Goal: Book appointment/travel/reservation

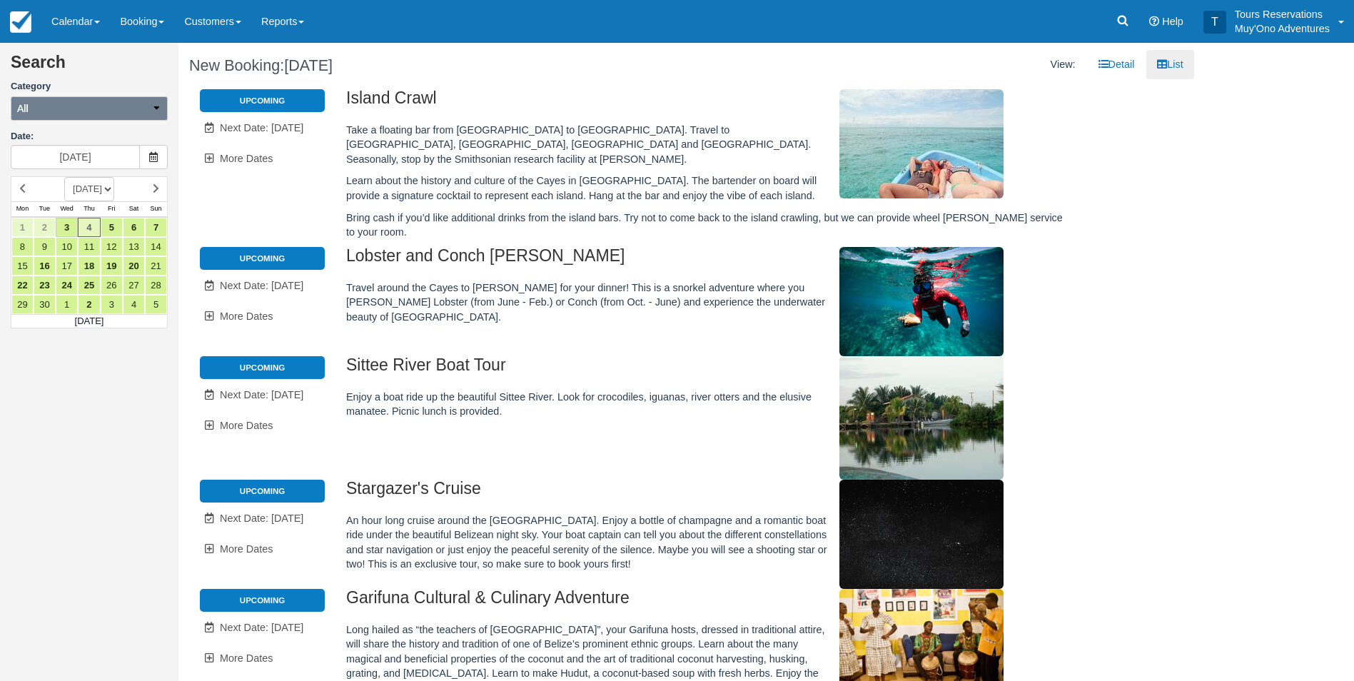
click at [115, 99] on button "All" at bounding box center [89, 108] width 157 height 24
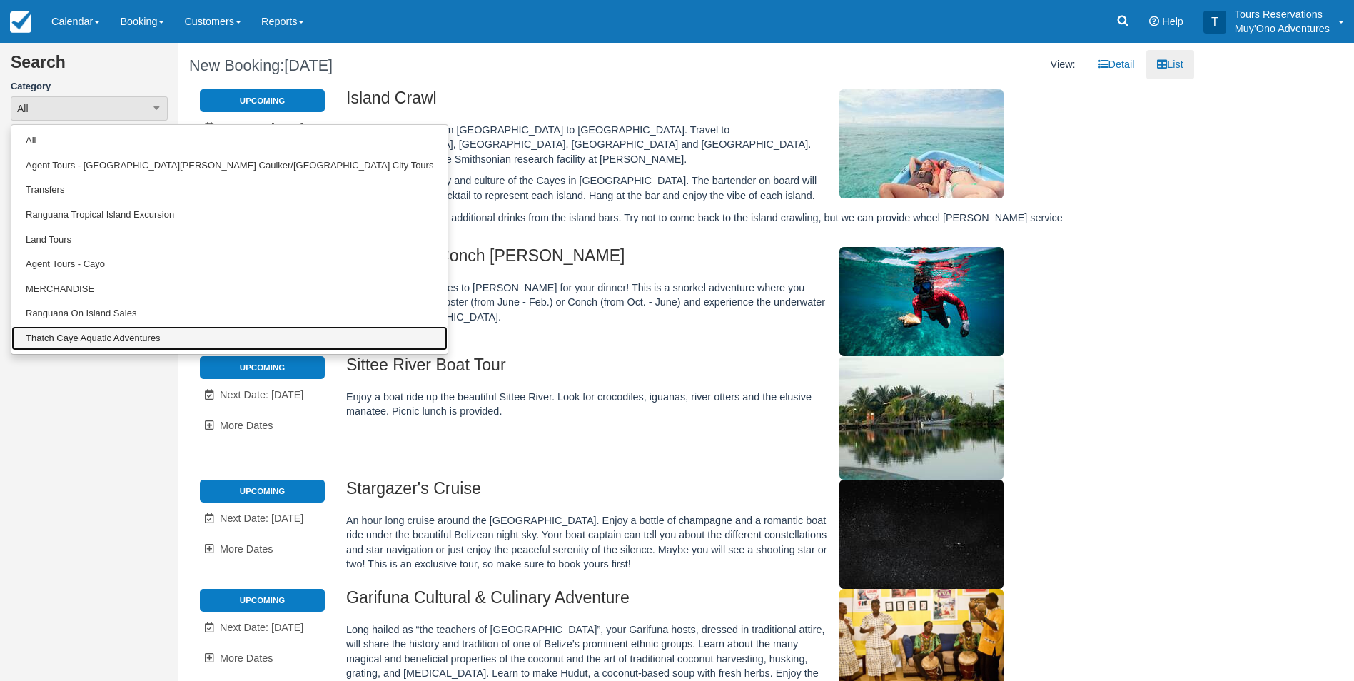
click at [41, 334] on link "Thatch Caye Aquatic Adventures" at bounding box center [229, 338] width 436 height 25
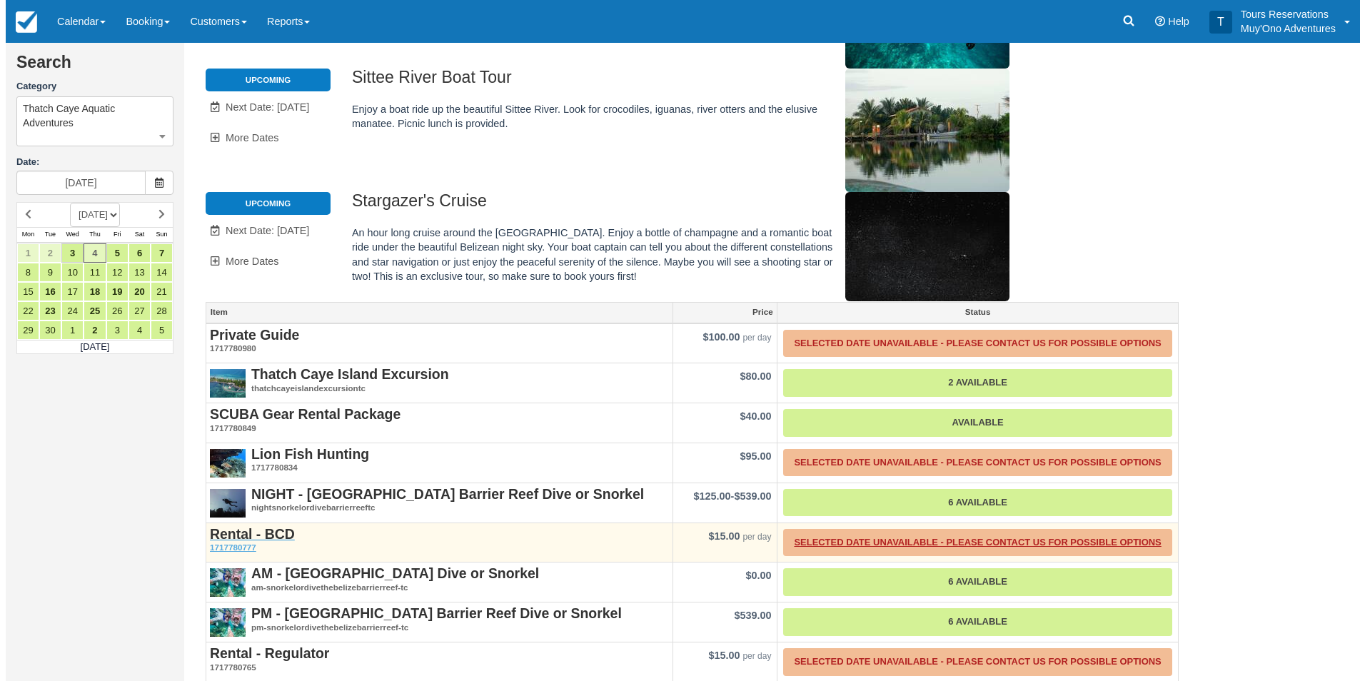
scroll to position [288, 0]
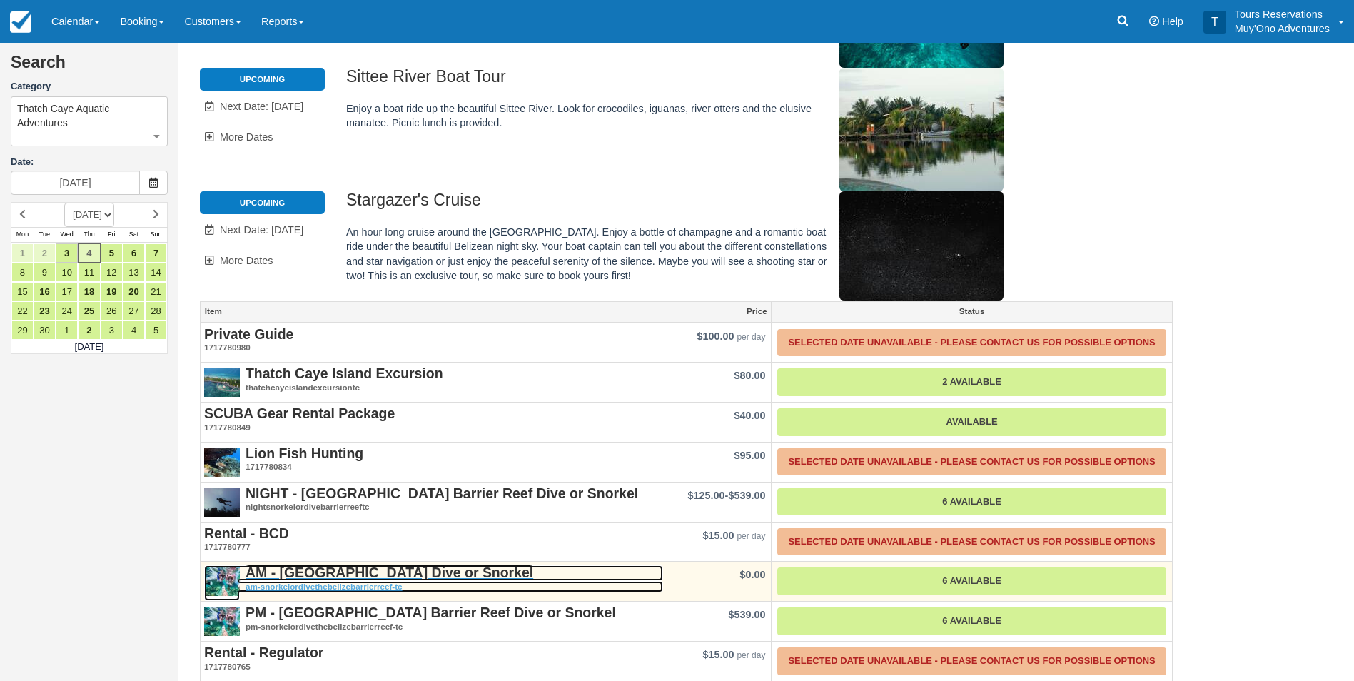
click at [445, 565] on strong "AM - [GEOGRAPHIC_DATA] Dive or Snorkel" at bounding box center [390, 573] width 288 height 16
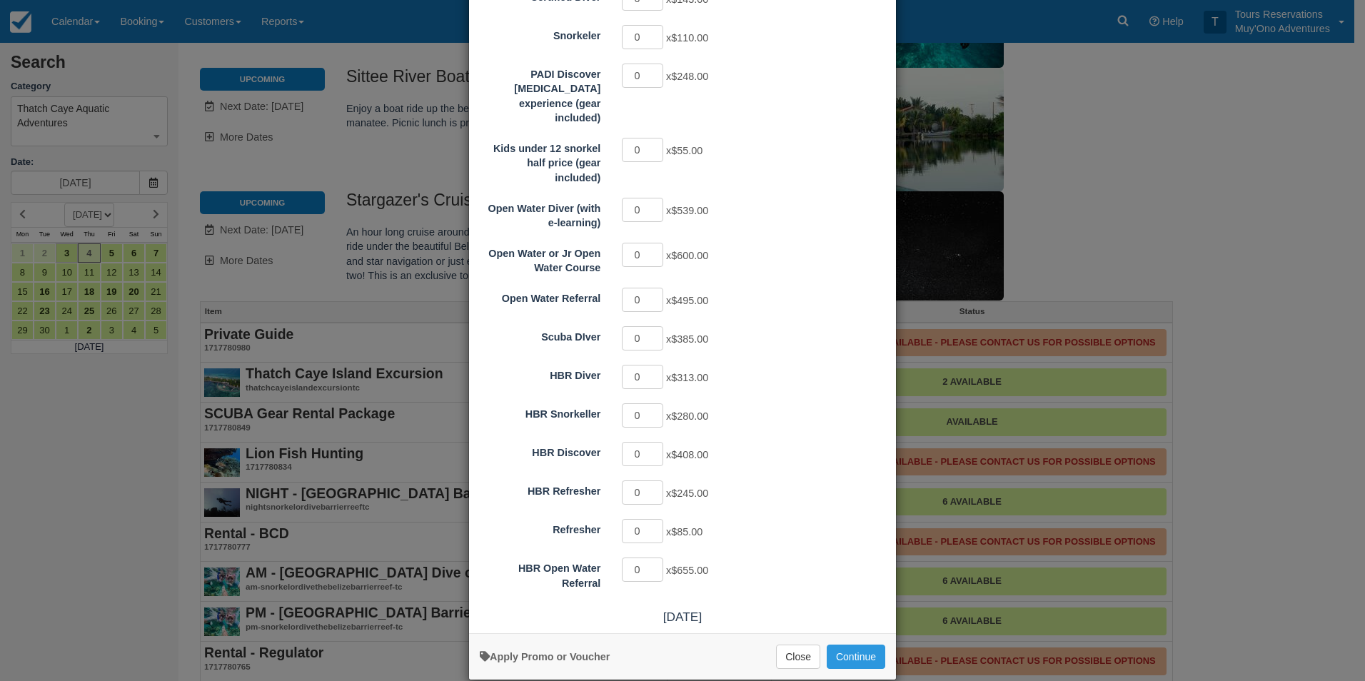
scroll to position [214, 0]
type input "1"
click at [648, 557] on input "1" at bounding box center [642, 569] width 41 height 24
click at [827, 644] on button "Continue" at bounding box center [856, 656] width 59 height 24
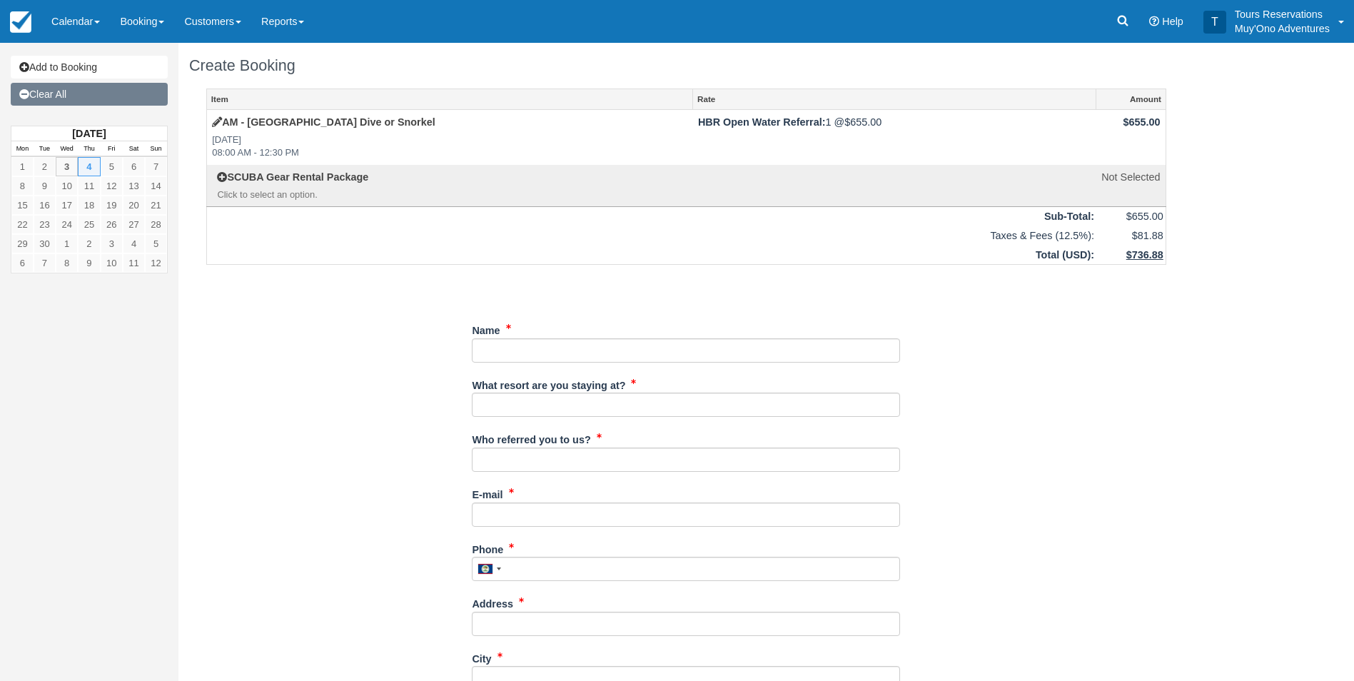
click at [109, 89] on link "Clear All" at bounding box center [89, 94] width 157 height 23
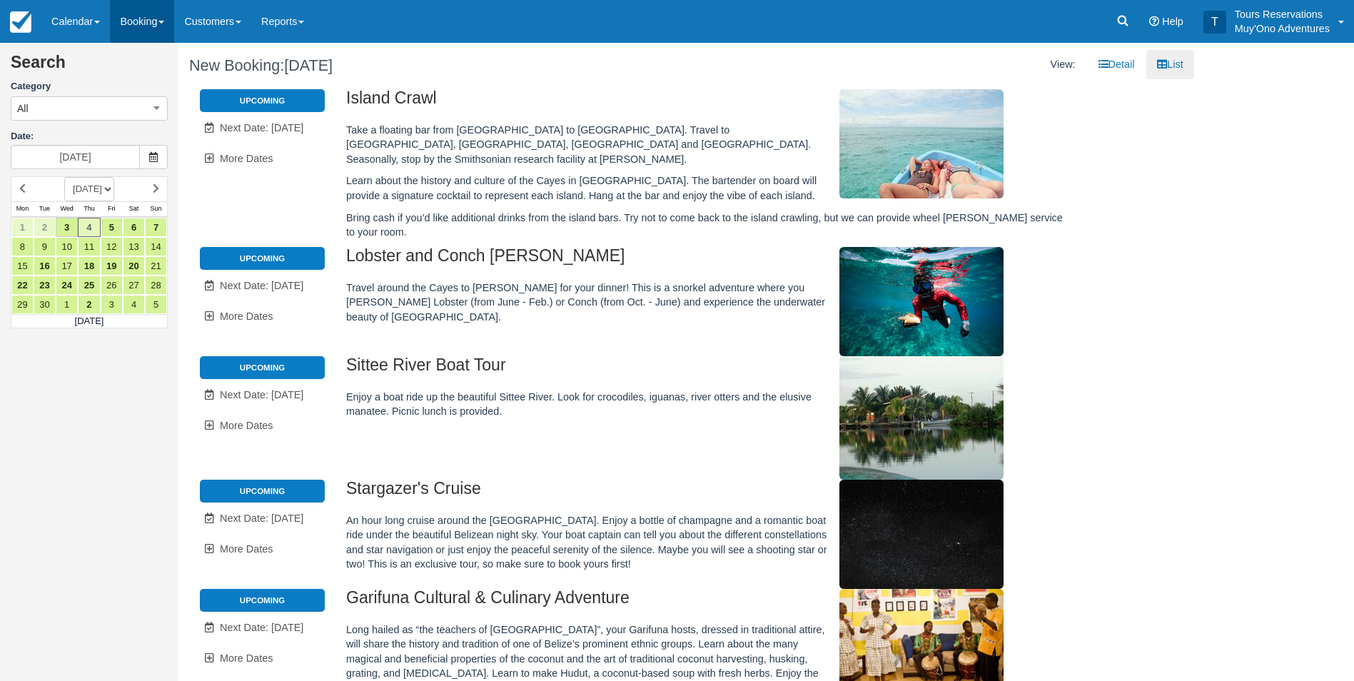
click at [157, 24] on link "Booking" at bounding box center [142, 21] width 64 height 43
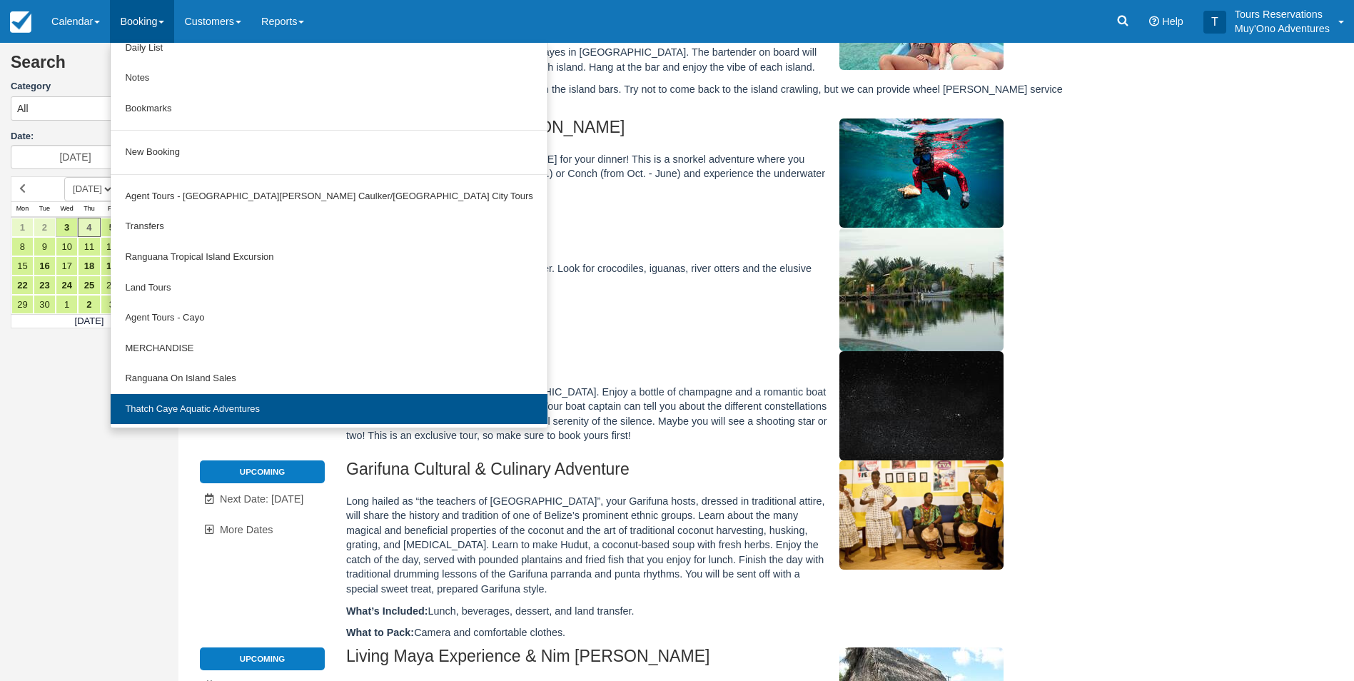
scroll to position [286, 0]
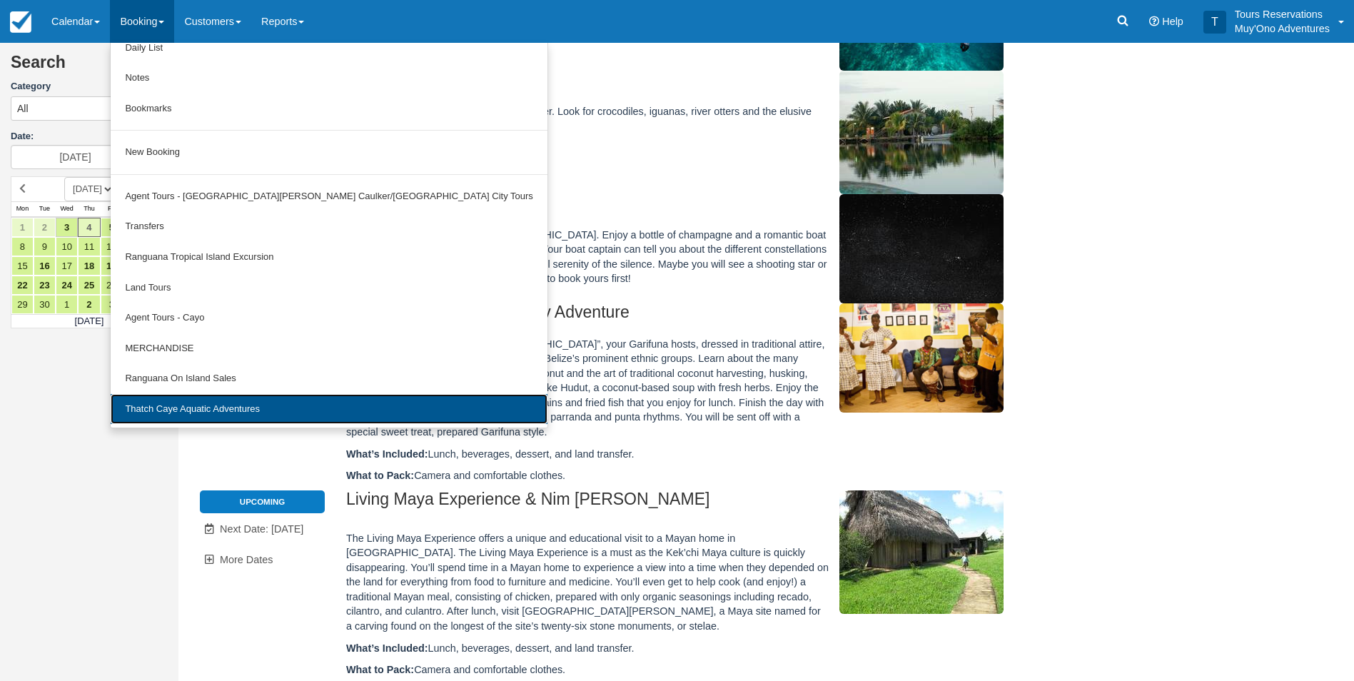
click at [228, 409] on link "Thatch Caye Aquatic Adventures" at bounding box center [329, 409] width 436 height 31
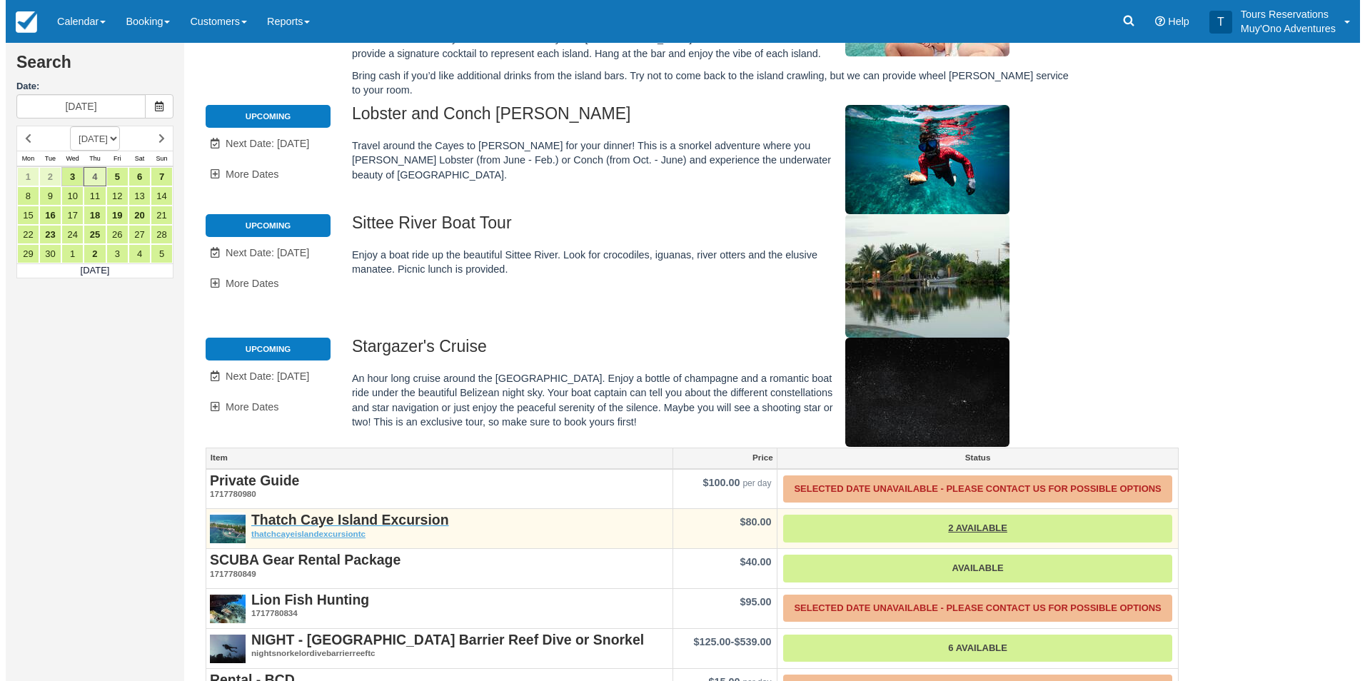
scroll to position [288, 0]
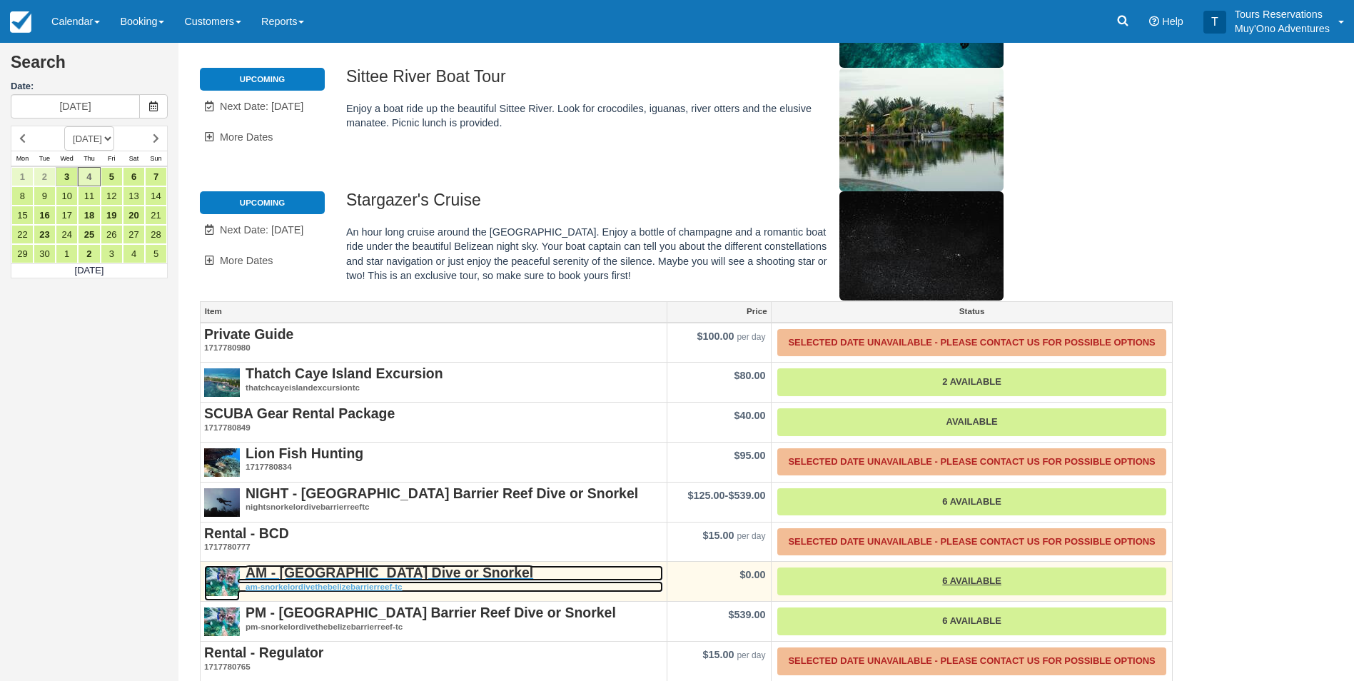
click at [437, 565] on strong "AM - [GEOGRAPHIC_DATA] Dive or Snorkel" at bounding box center [390, 573] width 288 height 16
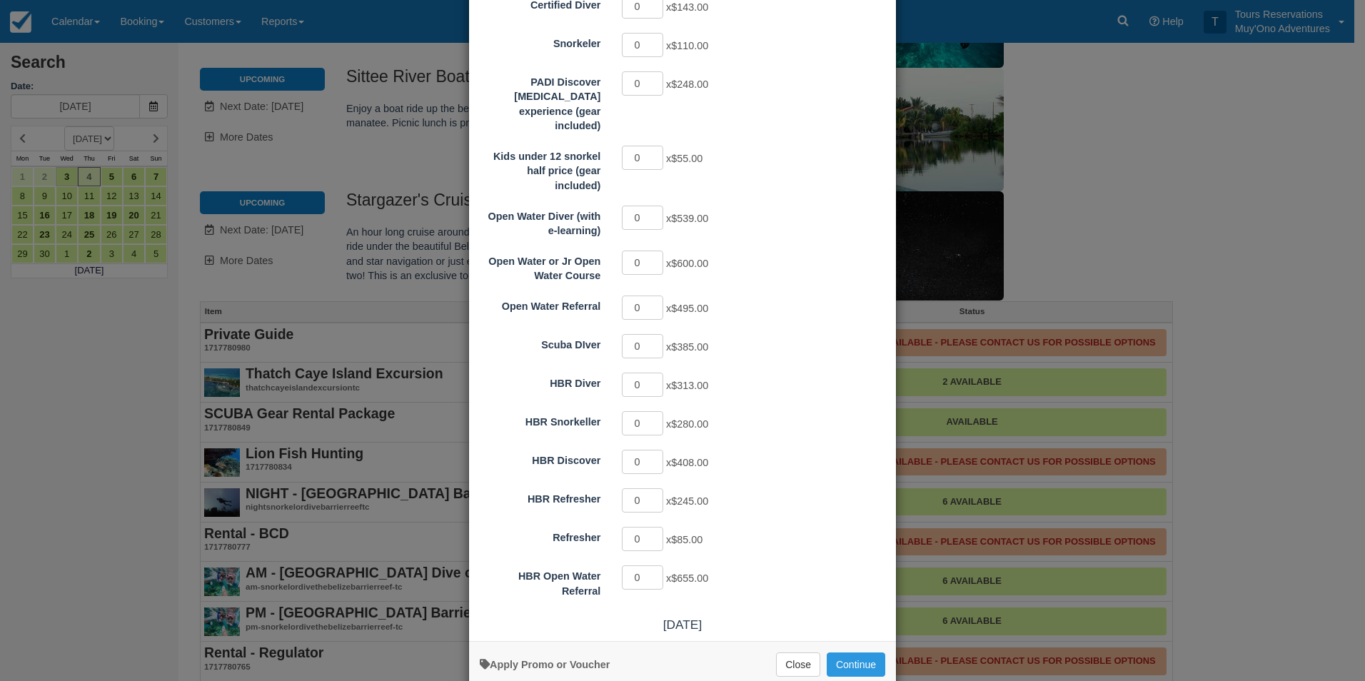
scroll to position [219, 0]
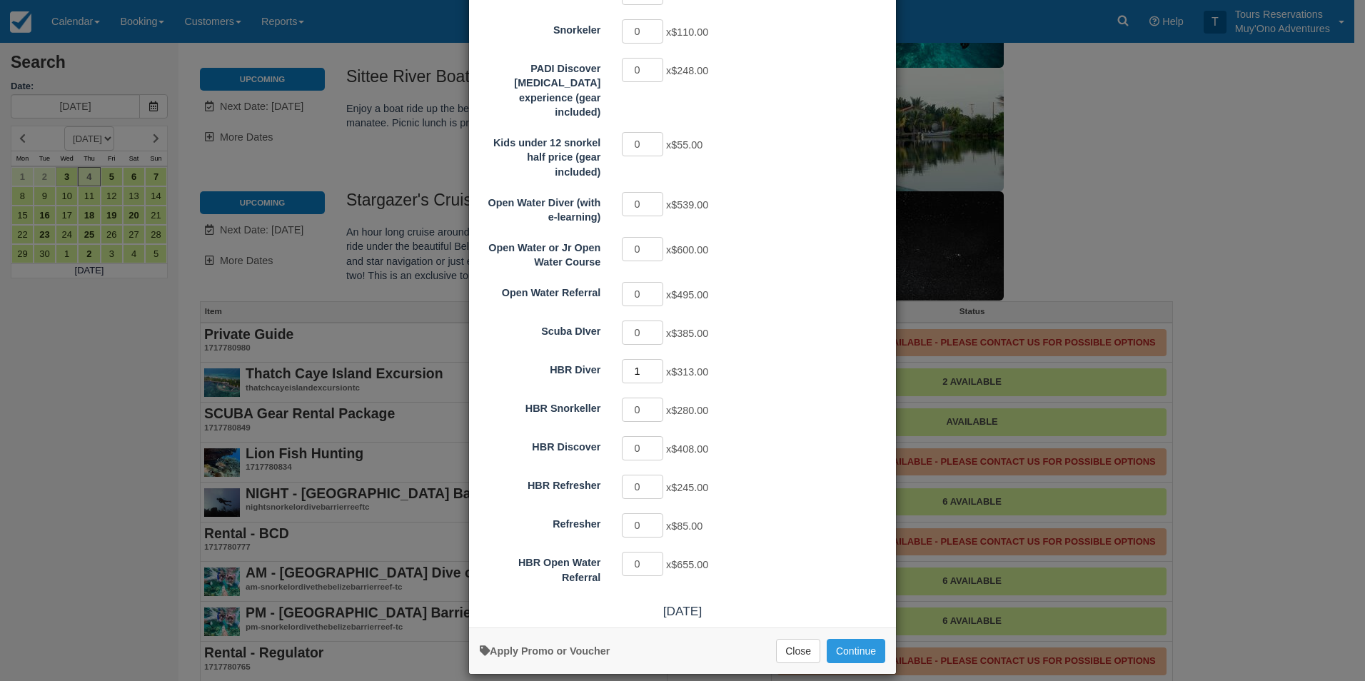
click at [653, 359] on input "1" at bounding box center [642, 371] width 41 height 24
type input "2"
click at [653, 359] on input "2" at bounding box center [642, 371] width 41 height 24
click at [853, 639] on button "Continue" at bounding box center [856, 651] width 59 height 24
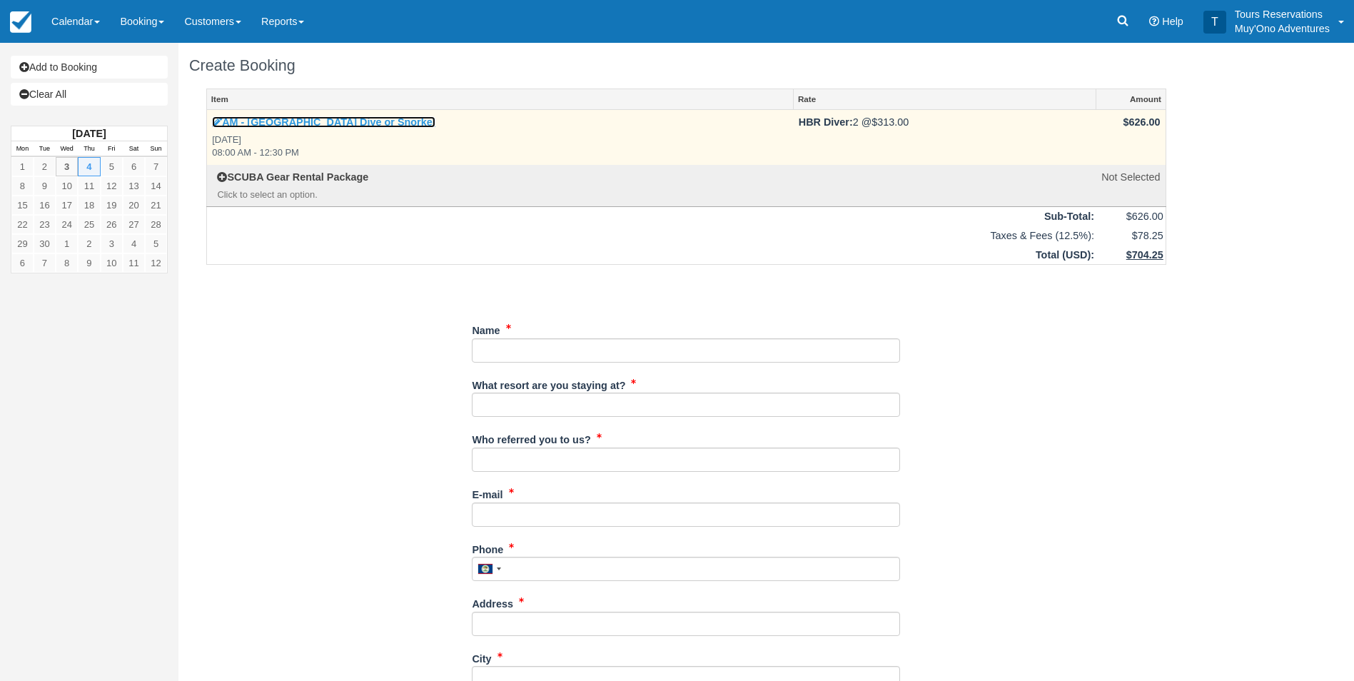
click at [340, 121] on link "AM - [GEOGRAPHIC_DATA] Dive or Snorkel" at bounding box center [323, 121] width 223 height 11
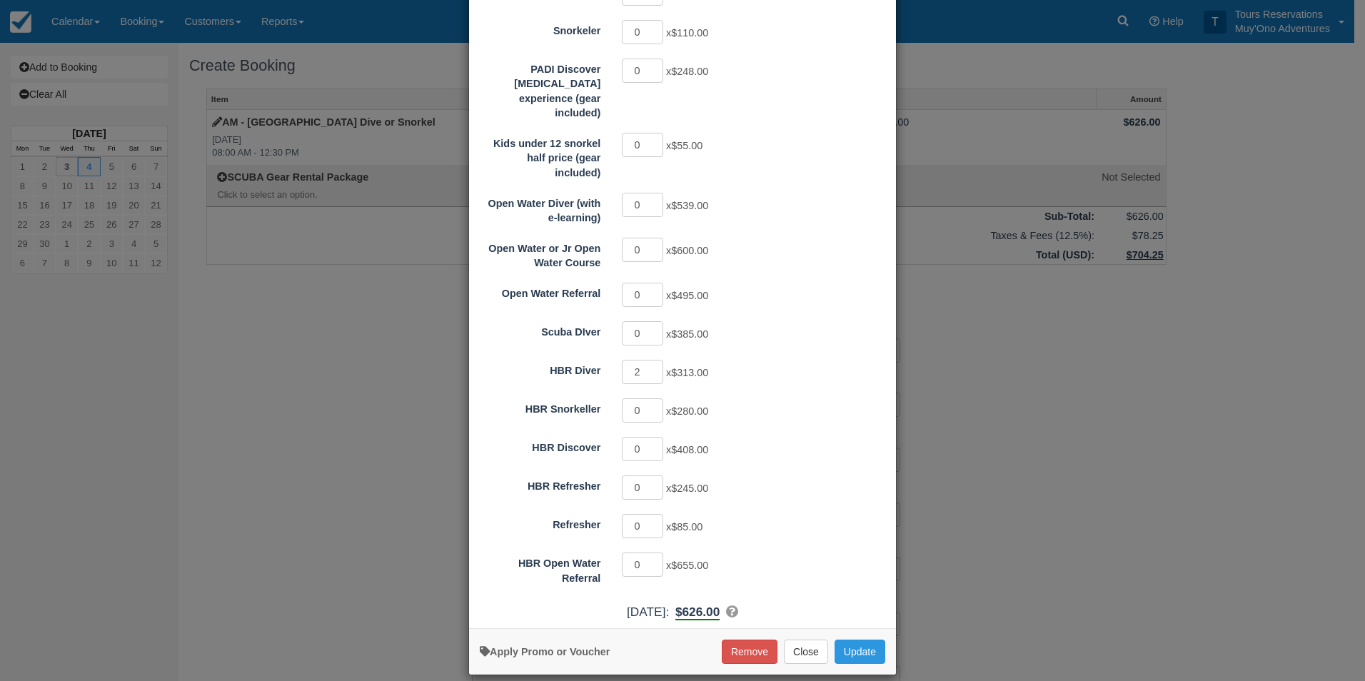
scroll to position [219, 0]
click at [653, 359] on input "3" at bounding box center [642, 371] width 41 height 24
click at [653, 359] on input "4" at bounding box center [642, 371] width 41 height 24
click at [651, 359] on input "3" at bounding box center [642, 371] width 41 height 24
click at [651, 359] on input "2" at bounding box center [642, 371] width 41 height 24
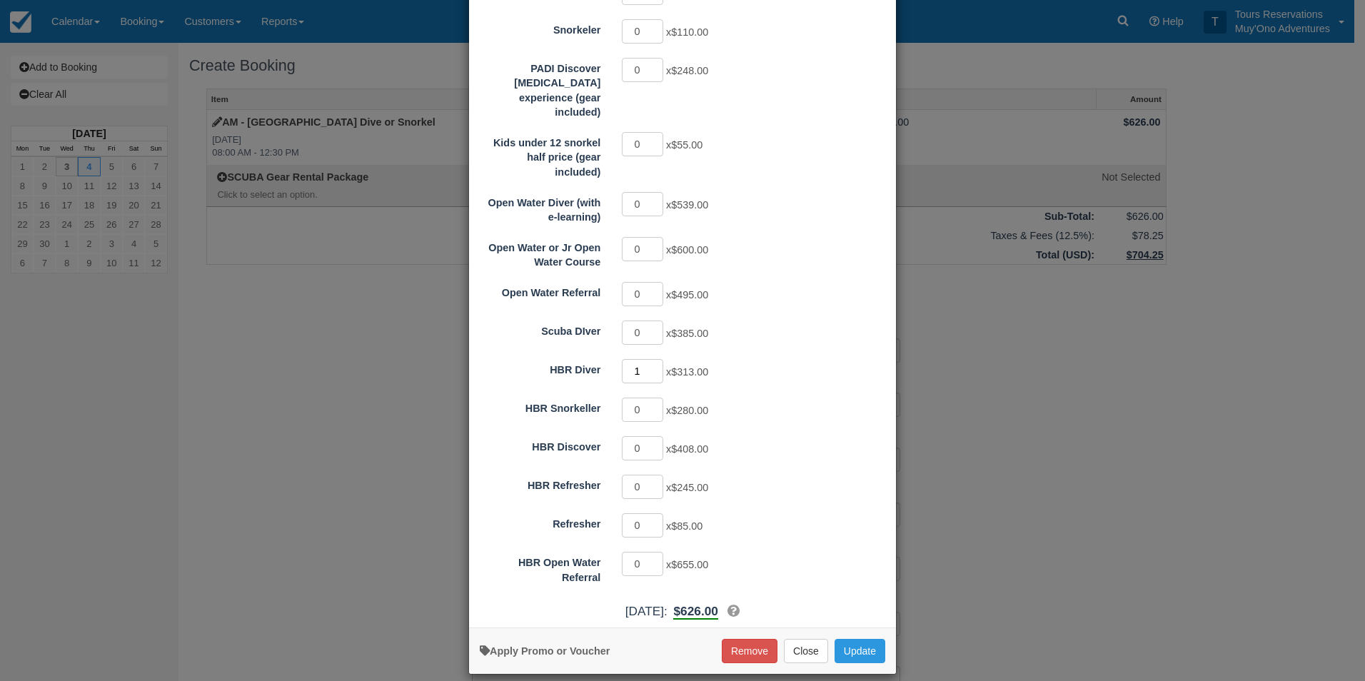
click at [651, 359] on input "1" at bounding box center [642, 371] width 41 height 24
type input "0"
click at [651, 359] on input "0" at bounding box center [642, 371] width 41 height 24
click at [650, 475] on input "1" at bounding box center [642, 487] width 41 height 24
click at [650, 475] on input "2" at bounding box center [642, 487] width 41 height 24
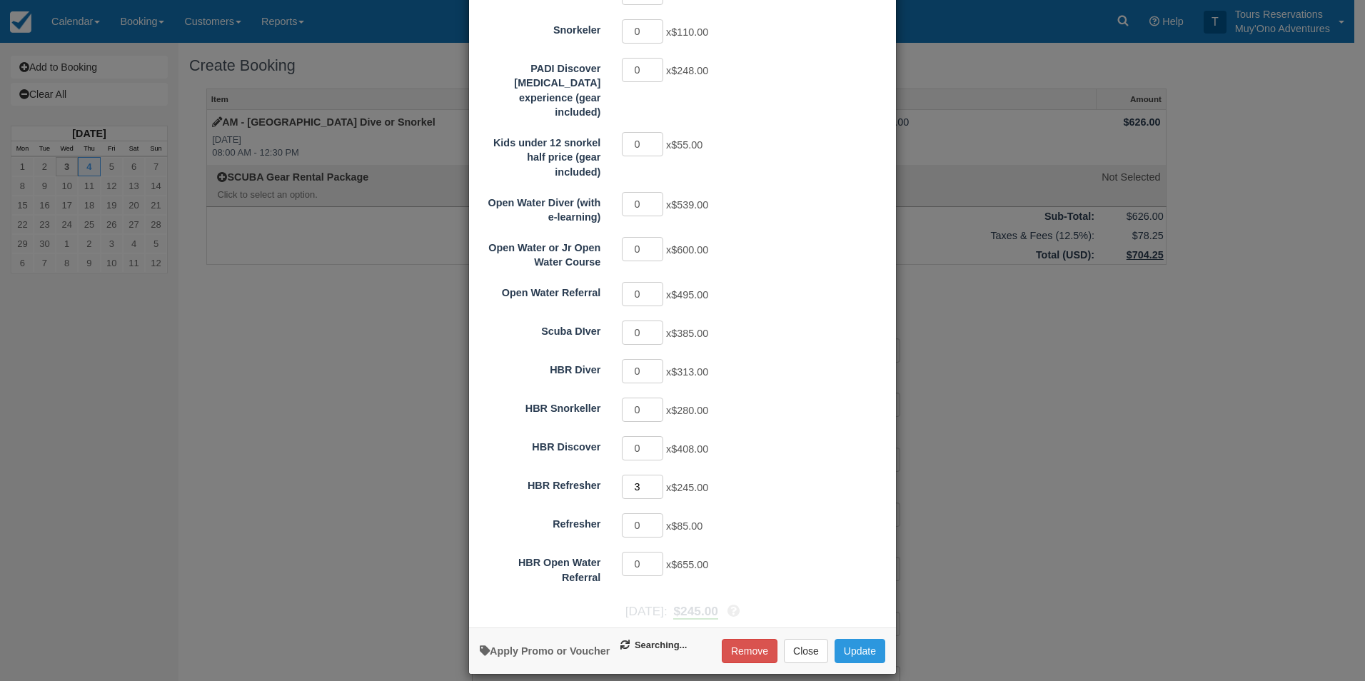
click at [650, 475] on input "3" at bounding box center [642, 487] width 41 height 24
click at [650, 475] on input "4" at bounding box center [642, 487] width 41 height 24
click at [649, 475] on input "3" at bounding box center [642, 487] width 41 height 24
click at [649, 475] on input "2" at bounding box center [642, 487] width 41 height 24
click at [649, 475] on input "1" at bounding box center [642, 487] width 41 height 24
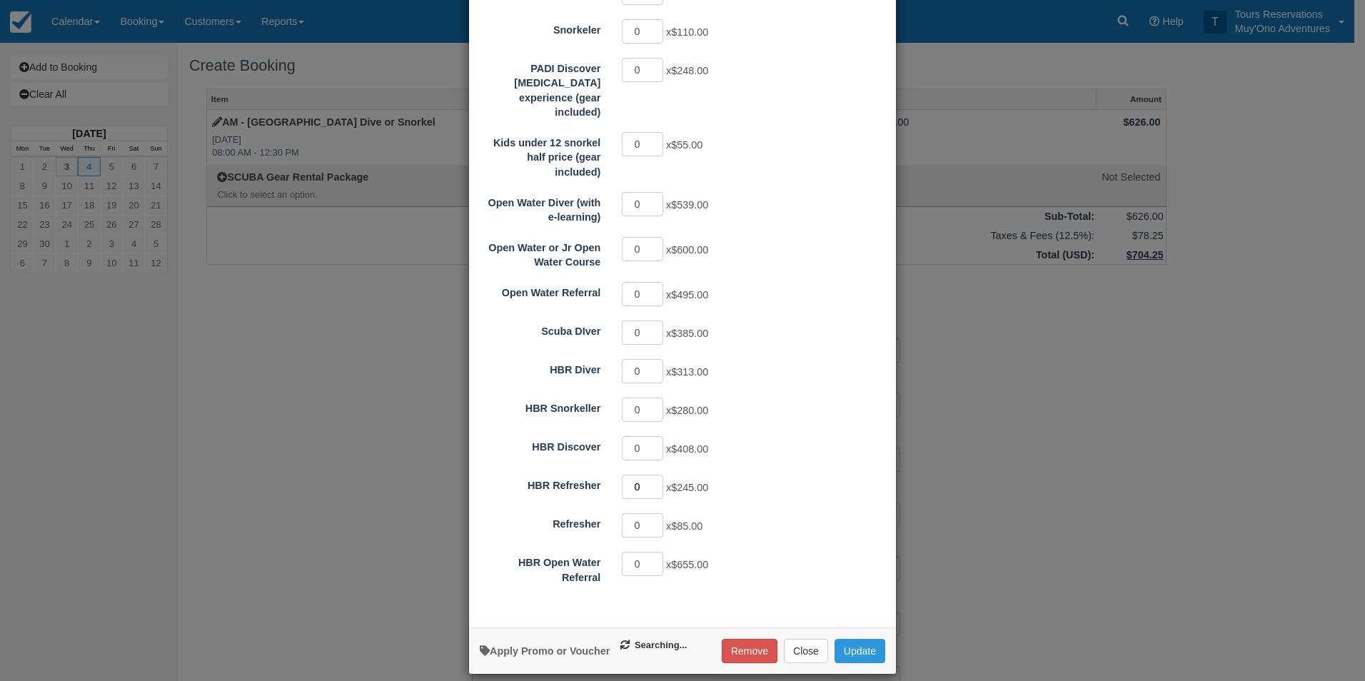
type input "0"
click at [649, 475] on input "0" at bounding box center [642, 487] width 41 height 24
click at [780, 436] on div "0 x $408.00" at bounding box center [735, 450] width 249 height 28
click at [650, 359] on input "1" at bounding box center [642, 371] width 41 height 24
type input "0"
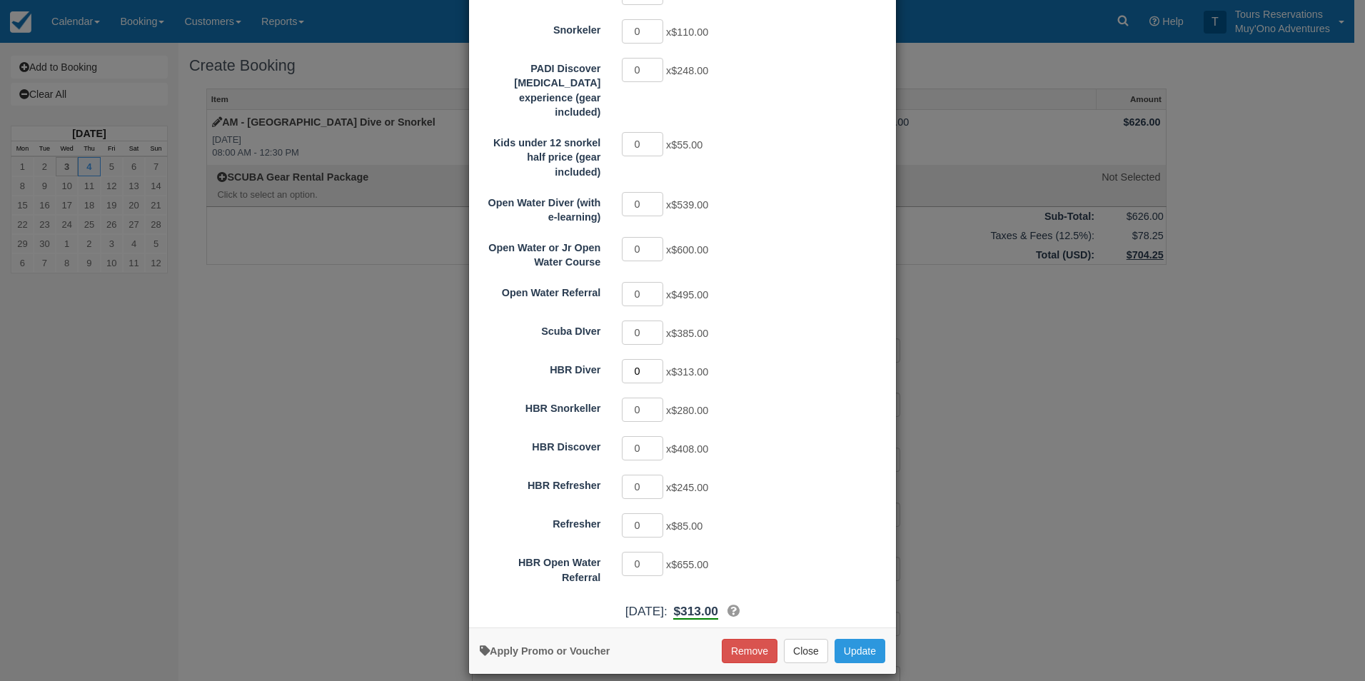
click at [652, 359] on input "0" at bounding box center [642, 371] width 41 height 24
click at [650, 552] on input "1" at bounding box center [642, 564] width 41 height 24
type input "2"
click at [650, 552] on input "2" at bounding box center [642, 564] width 41 height 24
click at [858, 639] on button "Update" at bounding box center [860, 651] width 51 height 24
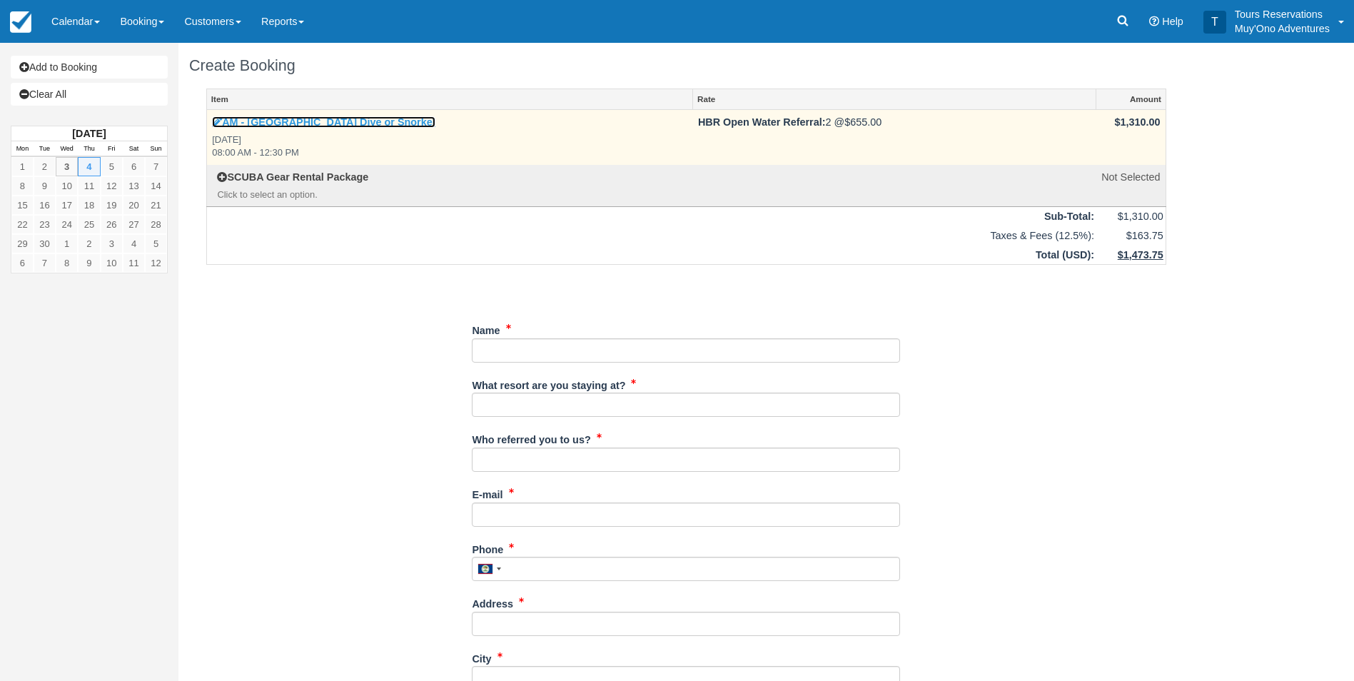
click at [318, 127] on link "AM - [GEOGRAPHIC_DATA] Dive or Snorkel" at bounding box center [323, 121] width 223 height 11
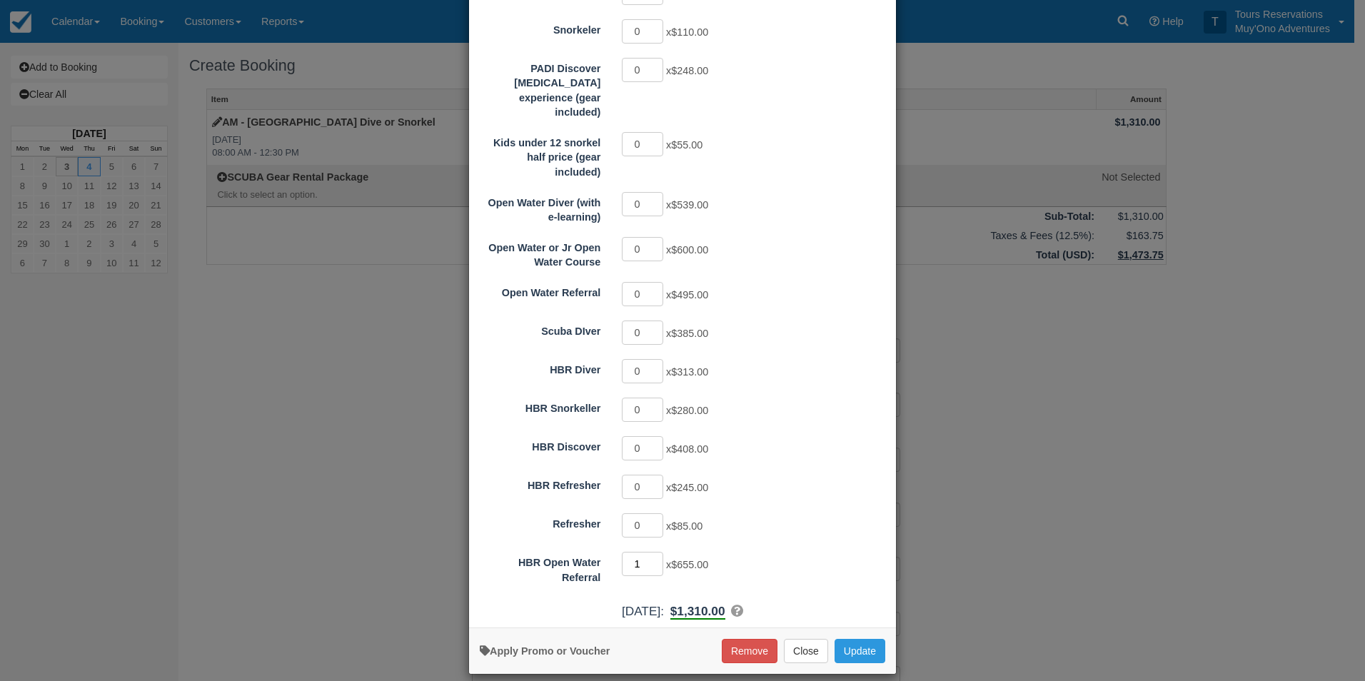
type input "1"
click at [653, 552] on input "1" at bounding box center [642, 564] width 41 height 24
click at [862, 639] on button "Update" at bounding box center [860, 651] width 51 height 24
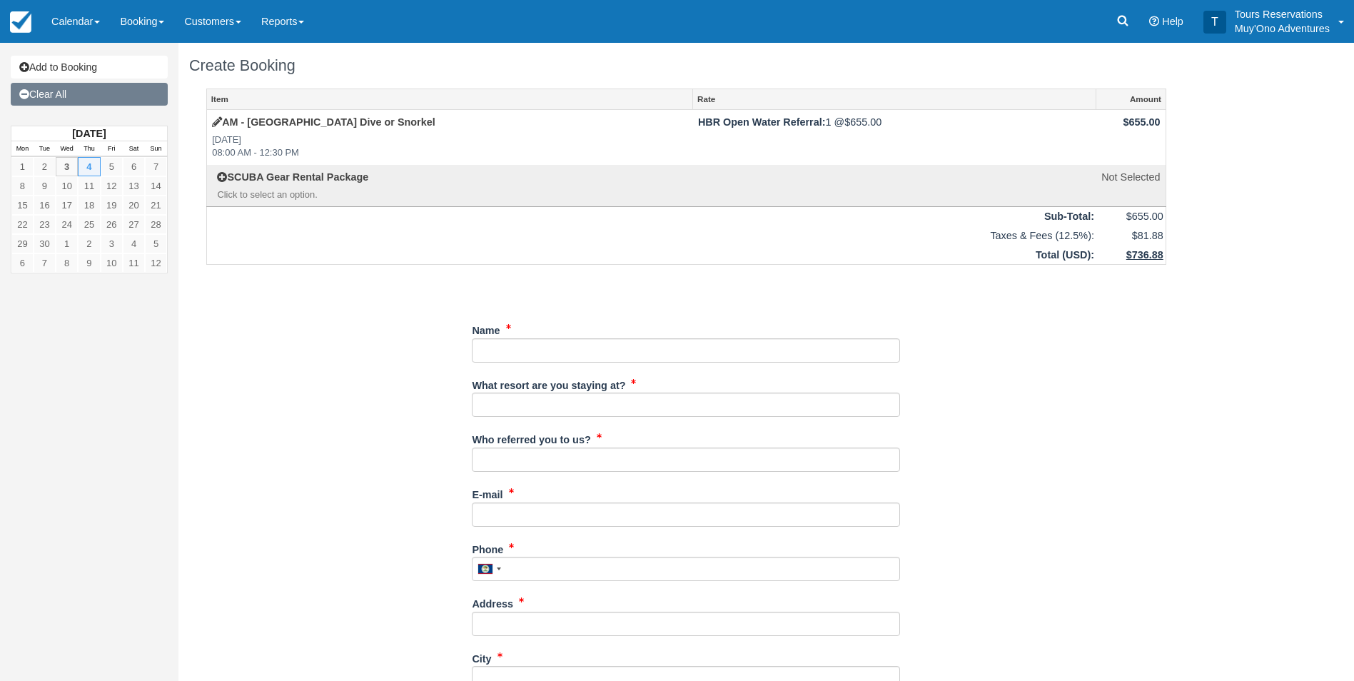
click at [84, 97] on link "Clear All" at bounding box center [89, 94] width 157 height 23
